Goal: Task Accomplishment & Management: Complete application form

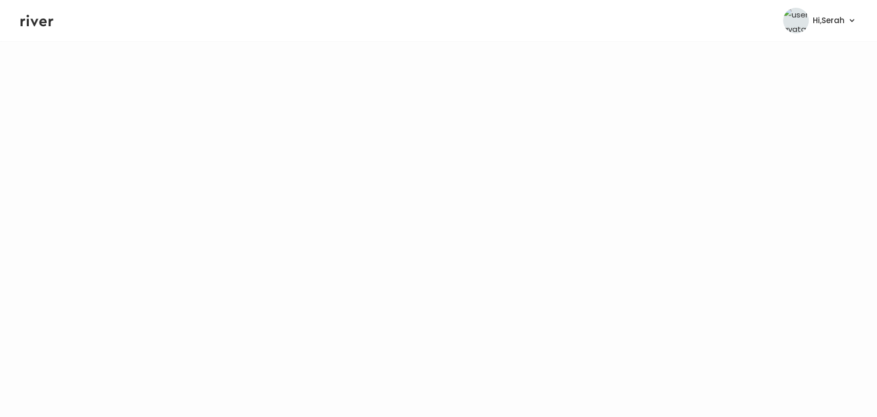
click at [48, 22] on icon at bounding box center [37, 20] width 33 height 15
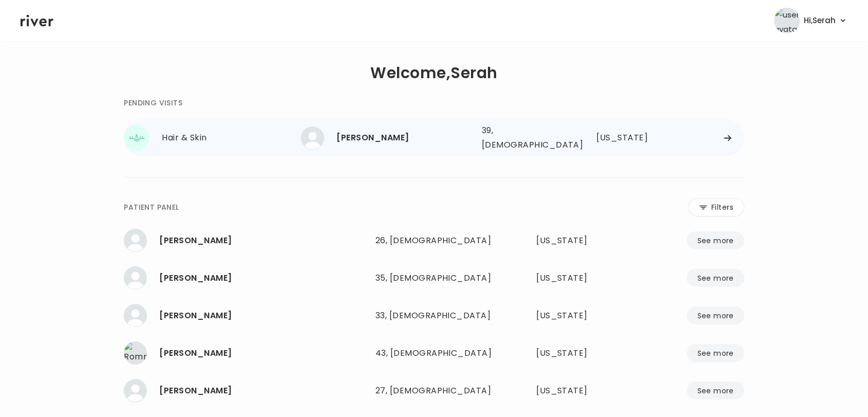
click at [390, 140] on div "[PERSON_NAME]" at bounding box center [405, 138] width 137 height 14
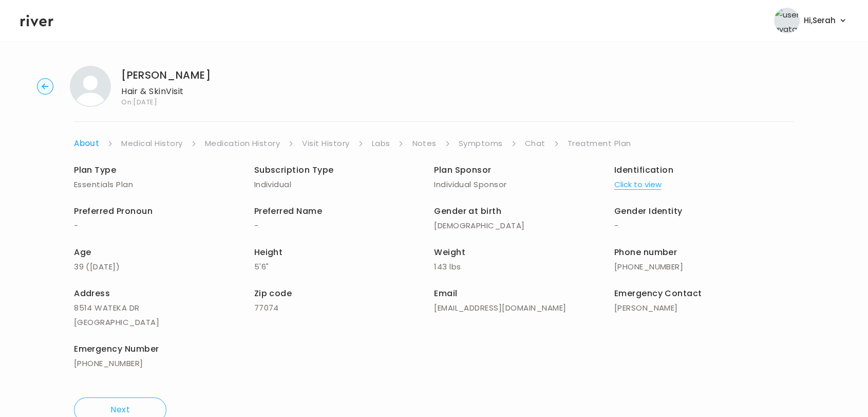
click at [486, 145] on link "Symptoms" at bounding box center [481, 143] width 44 height 14
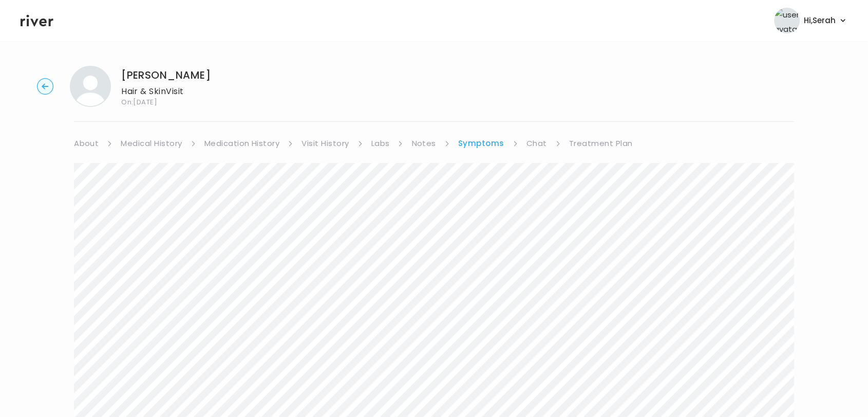
click at [527, 145] on link "Chat" at bounding box center [537, 143] width 21 height 14
click at [90, 146] on link "About" at bounding box center [86, 143] width 25 height 14
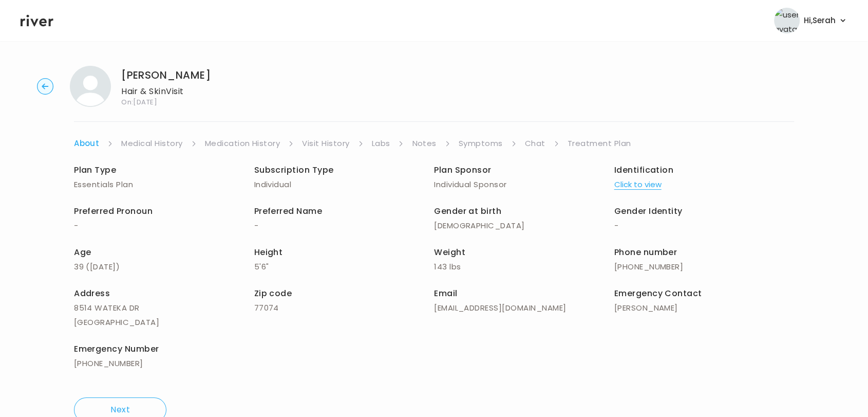
click at [538, 142] on link "Chat" at bounding box center [535, 143] width 21 height 14
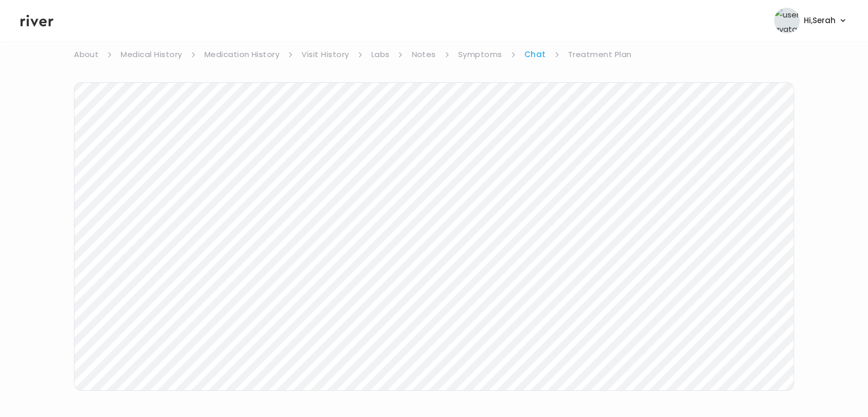
scroll to position [154, 0]
drag, startPoint x: 32, startPoint y: 23, endPoint x: 186, endPoint y: 2, distance: 154.5
click at [32, 23] on icon at bounding box center [37, 21] width 33 height 12
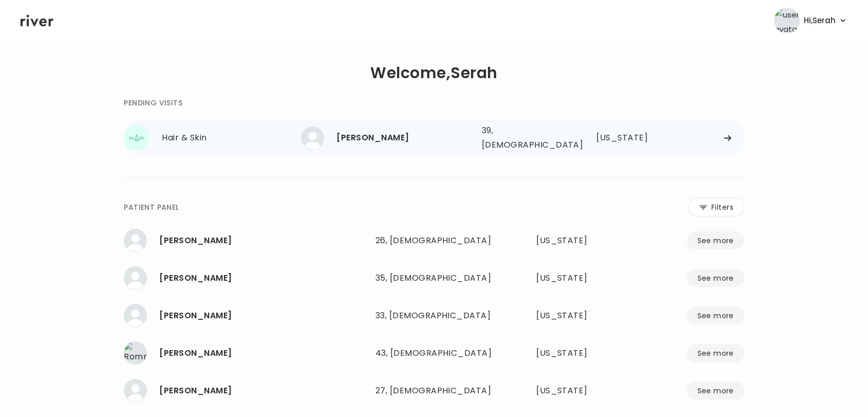
click at [299, 132] on div "Hair & Skin" at bounding box center [231, 138] width 139 height 14
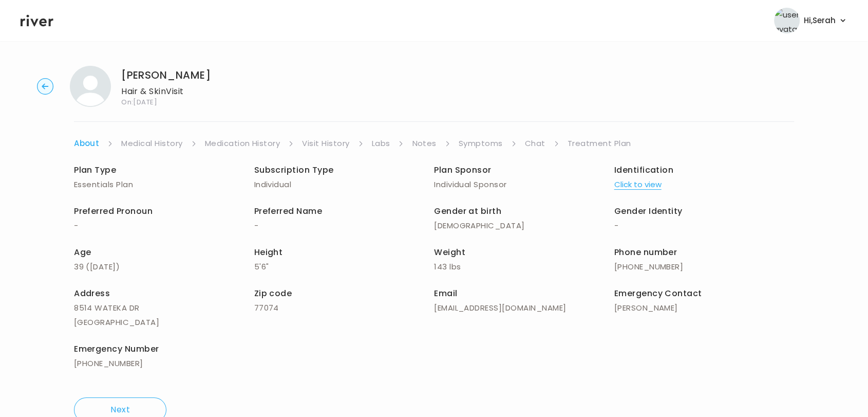
click at [532, 141] on link "Chat" at bounding box center [535, 143] width 21 height 14
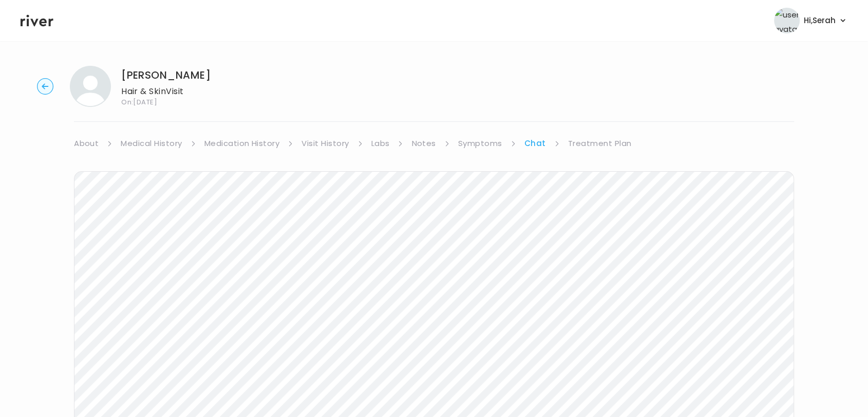
click at [584, 145] on link "Treatment Plan" at bounding box center [600, 143] width 64 height 14
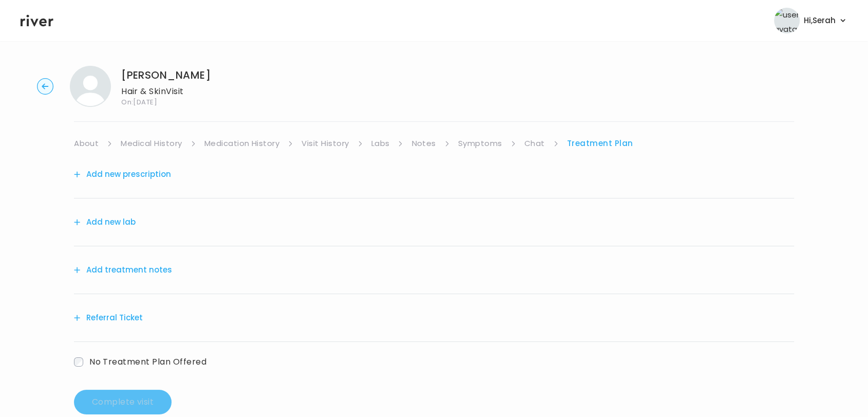
click at [115, 311] on button "Referral Ticket" at bounding box center [108, 317] width 69 height 14
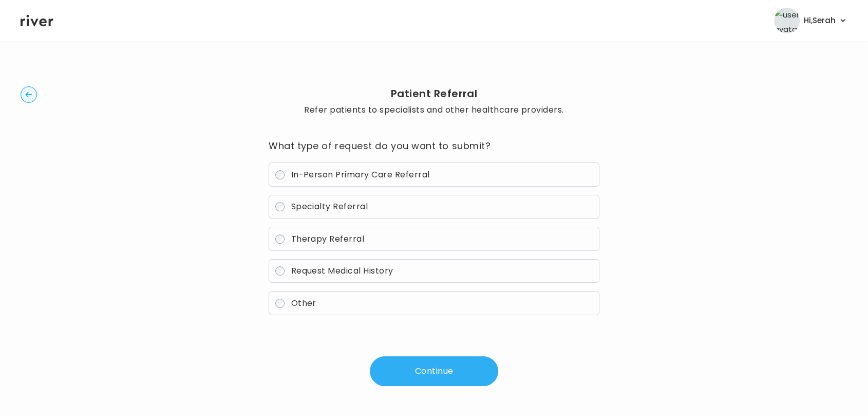
click at [343, 209] on span "Specialty Referral" at bounding box center [329, 206] width 77 height 12
click at [439, 376] on button "Continue" at bounding box center [434, 371] width 128 height 30
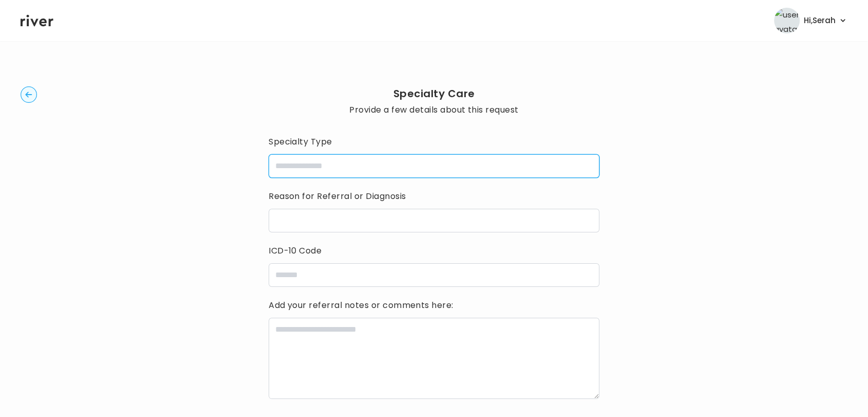
click at [350, 165] on input "specialtyType" at bounding box center [434, 166] width 331 height 24
type input "*********"
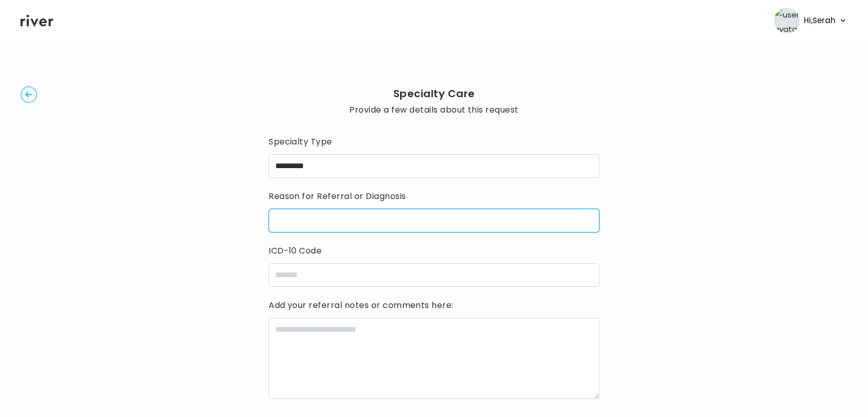
click at [338, 227] on input "reasonForReferral" at bounding box center [434, 221] width 331 height 24
type input "*"
type input "**********"
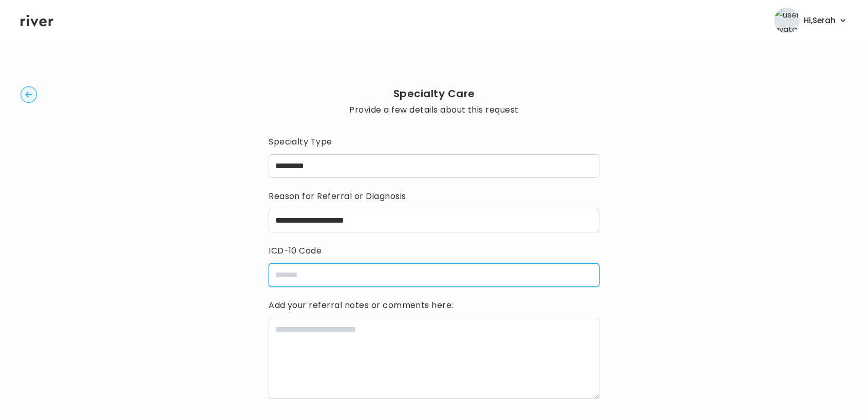
click at [346, 277] on input "icdCode" at bounding box center [434, 275] width 331 height 24
type input "***"
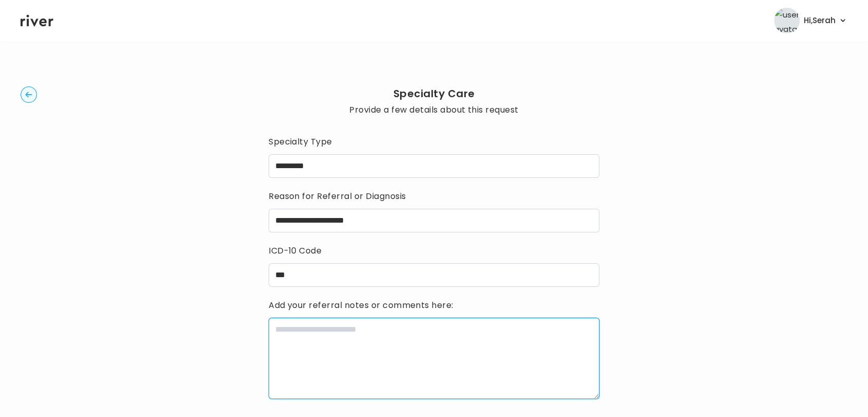
click at [284, 371] on textarea at bounding box center [434, 358] width 331 height 81
click at [357, 335] on textarea "**********" at bounding box center [434, 358] width 331 height 81
click at [492, 326] on textarea "**********" at bounding box center [434, 358] width 331 height 81
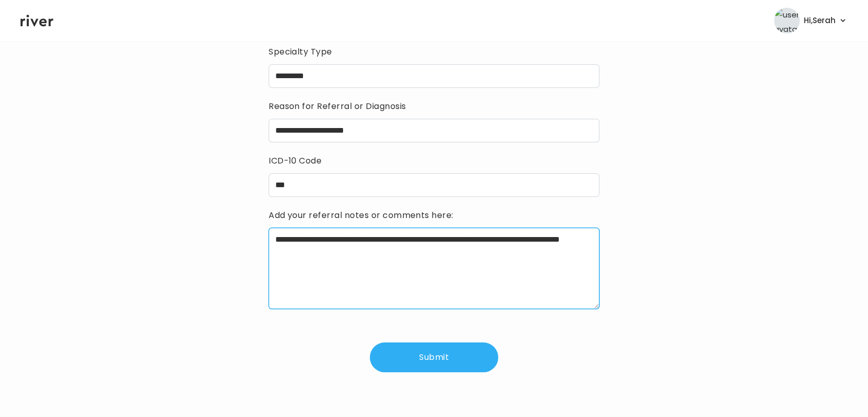
type textarea "**********"
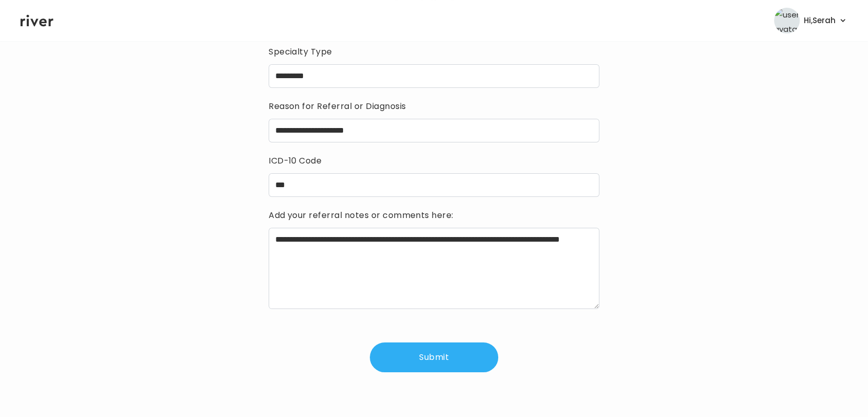
click at [441, 350] on button "Submit" at bounding box center [434, 357] width 128 height 30
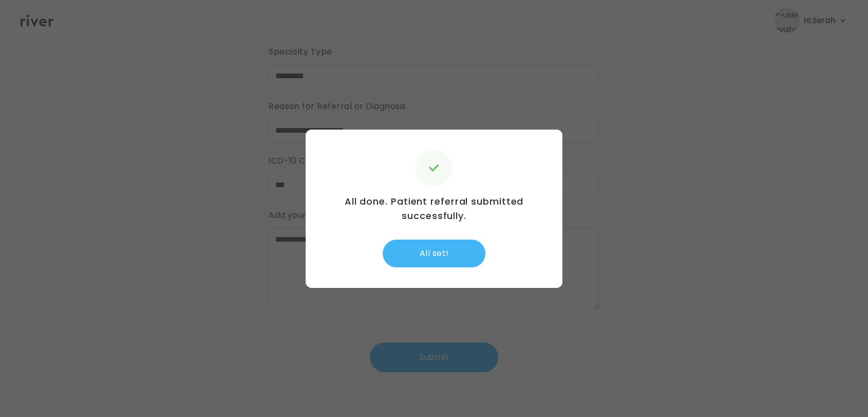
click at [429, 258] on button "All set!" at bounding box center [434, 253] width 103 height 28
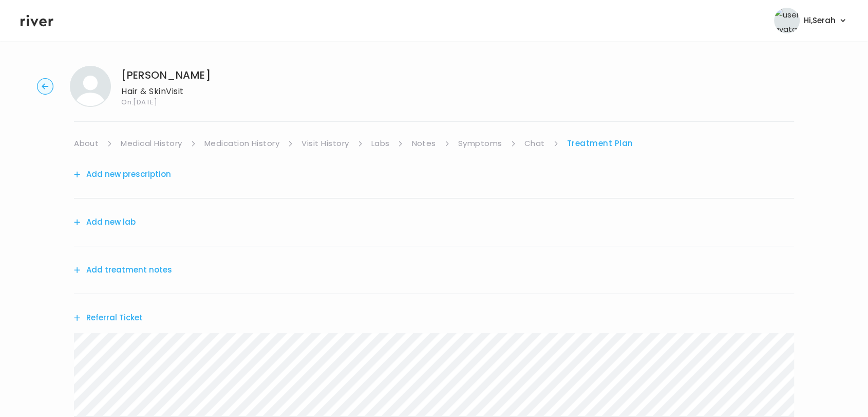
click at [146, 272] on button "Add treatment notes" at bounding box center [123, 270] width 98 height 14
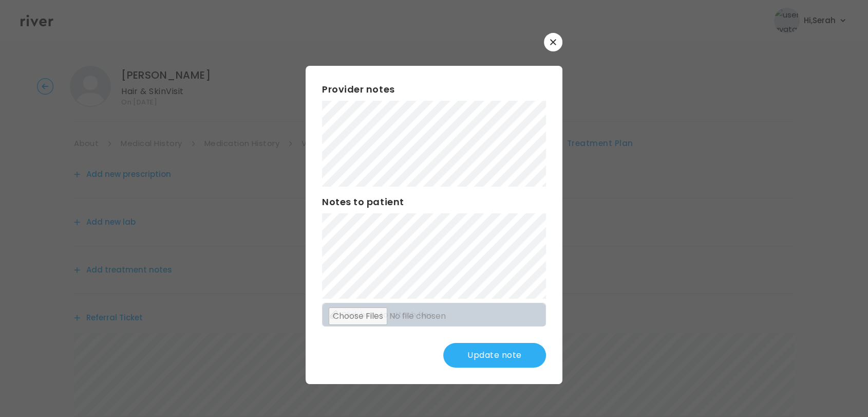
click at [273, 248] on div "​ Provider notes Notes to patient Click here to attach files Update note" at bounding box center [434, 208] width 868 height 417
click at [510, 357] on button "Update note" at bounding box center [494, 355] width 103 height 25
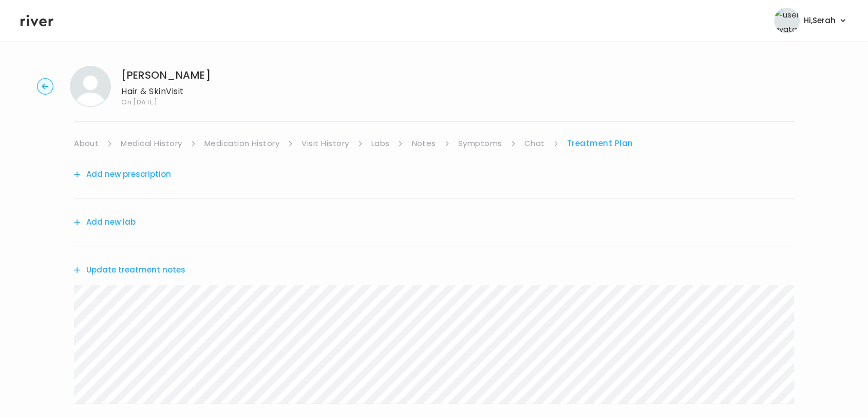
click at [37, 14] on icon at bounding box center [37, 20] width 33 height 15
